Goal: Task Accomplishment & Management: Manage account settings

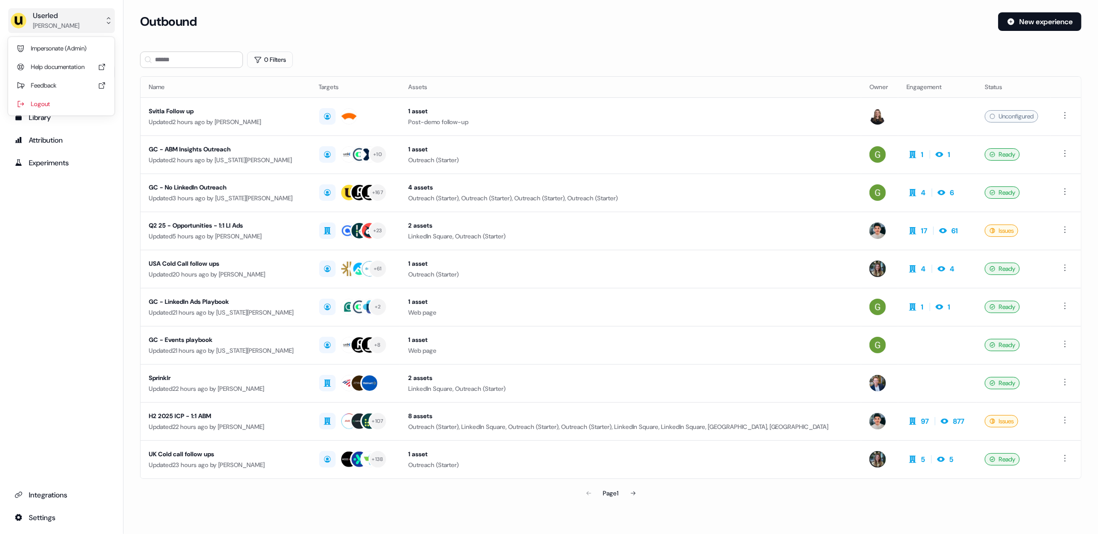
click at [73, 20] on button "Userled [PERSON_NAME]" at bounding box center [61, 20] width 107 height 25
click at [80, 43] on div "Impersonate (Admin)" at bounding box center [61, 48] width 98 height 19
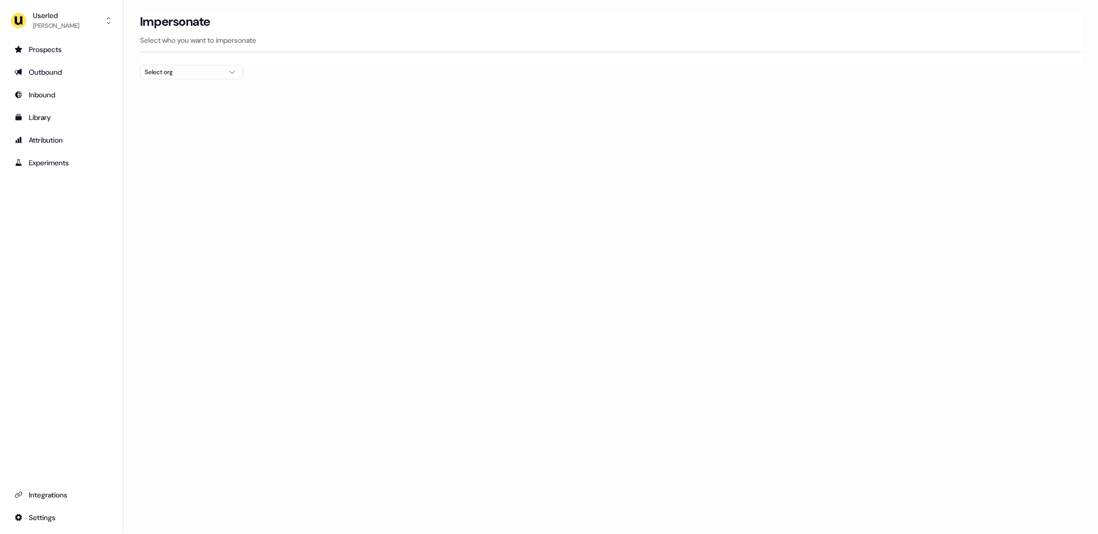
click at [189, 71] on div "Select org" at bounding box center [183, 72] width 77 height 10
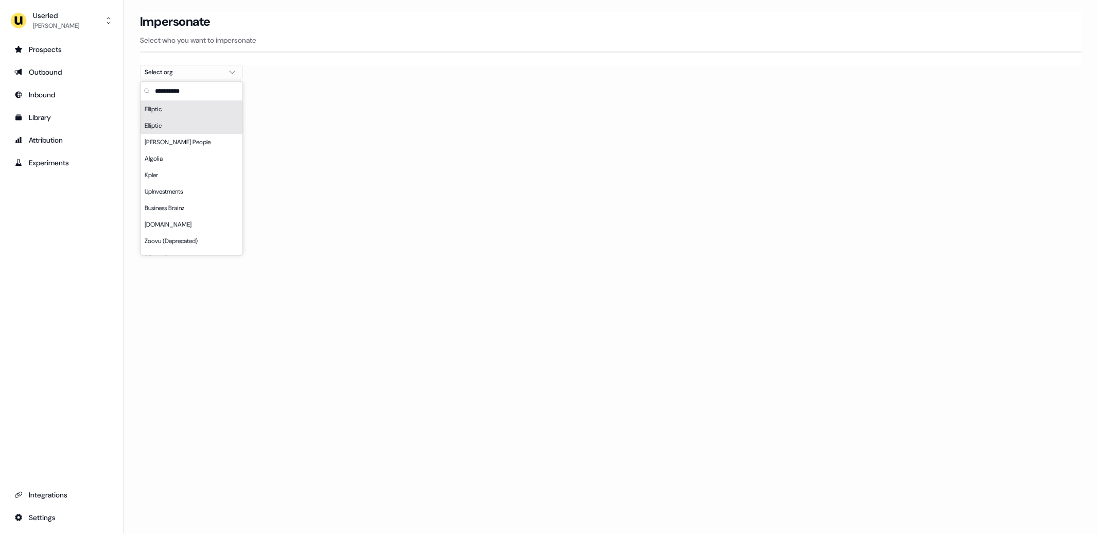
click at [201, 97] on input "text" at bounding box center [198, 91] width 90 height 19
type input "****"
click at [168, 107] on div "Kpler" at bounding box center [192, 109] width 102 height 16
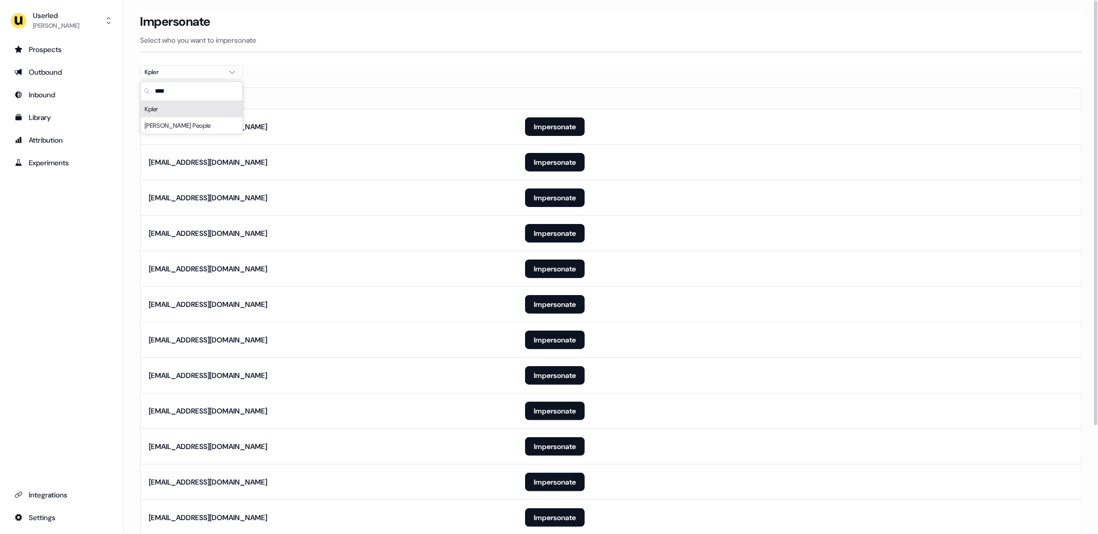
click at [450, 73] on section "Loading... Impersonate Select who you want to impersonate Kpler Email [EMAIL_AD…" at bounding box center [611, 341] width 974 height 658
drag, startPoint x: 44, startPoint y: 334, endPoint x: 53, endPoint y: 321, distance: 16.3
click at [46, 329] on div "Prospects Outbound Inbound Library Attribution Experiments Integrations Settings" at bounding box center [61, 283] width 107 height 484
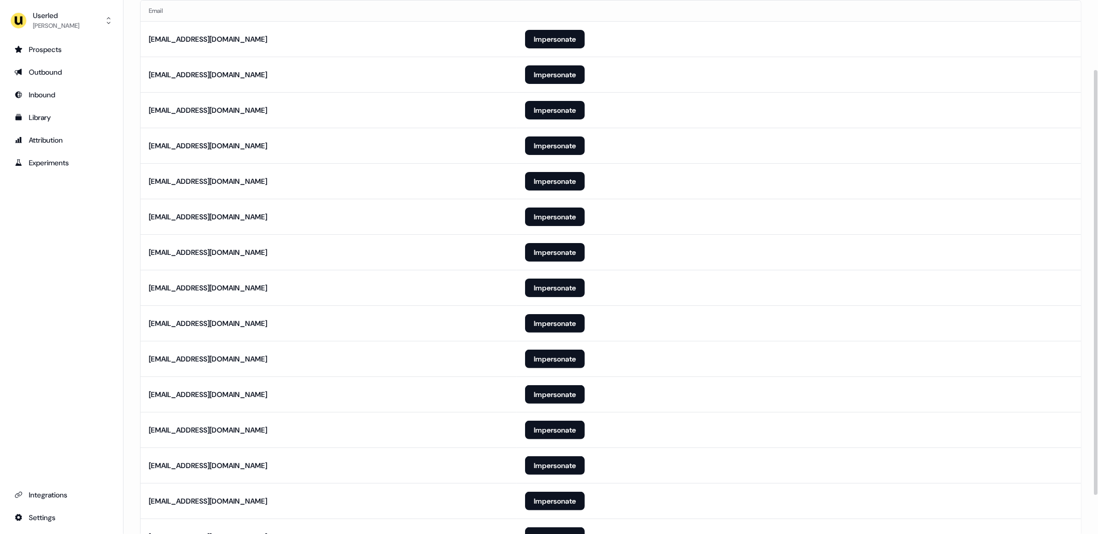
scroll to position [137, 0]
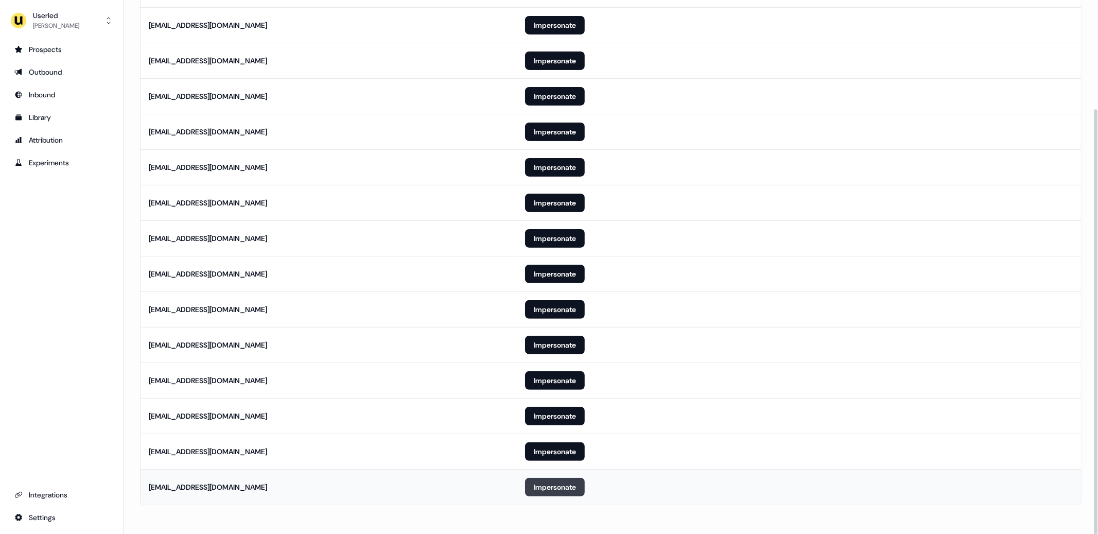
click at [553, 487] on button "Impersonate" at bounding box center [555, 487] width 60 height 19
